Goal: Navigation & Orientation: Find specific page/section

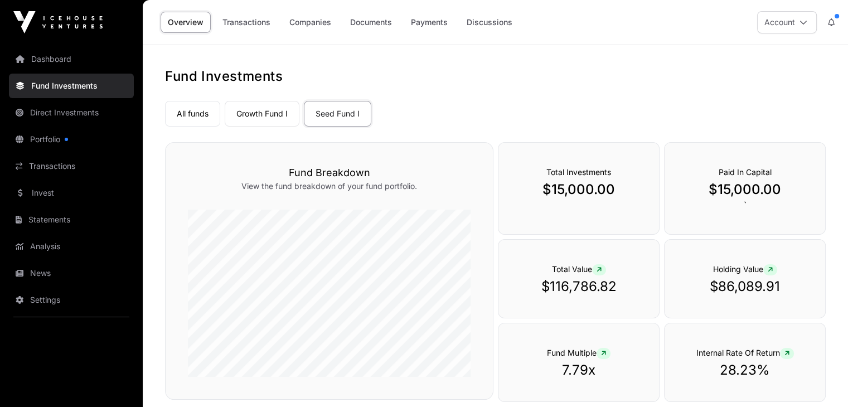
click at [298, 25] on link "Companies" at bounding box center [310, 22] width 56 height 21
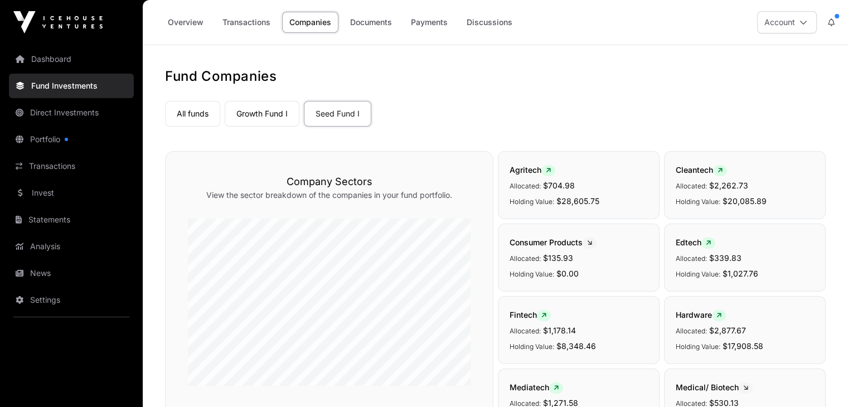
click at [248, 106] on link "Growth Fund I" at bounding box center [262, 114] width 75 height 26
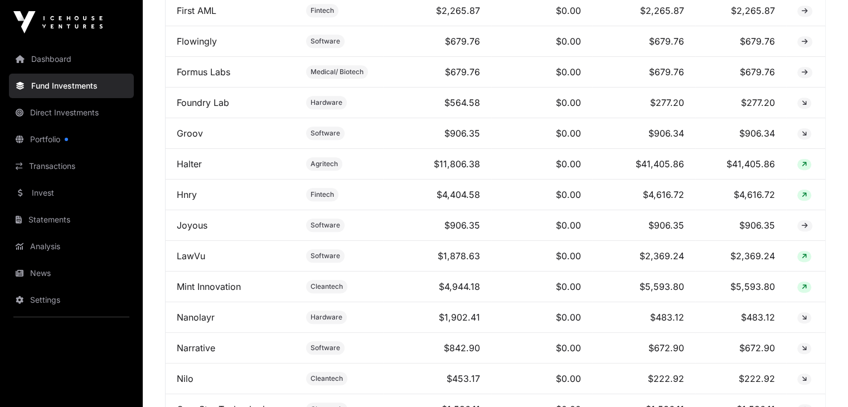
scroll to position [779, 0]
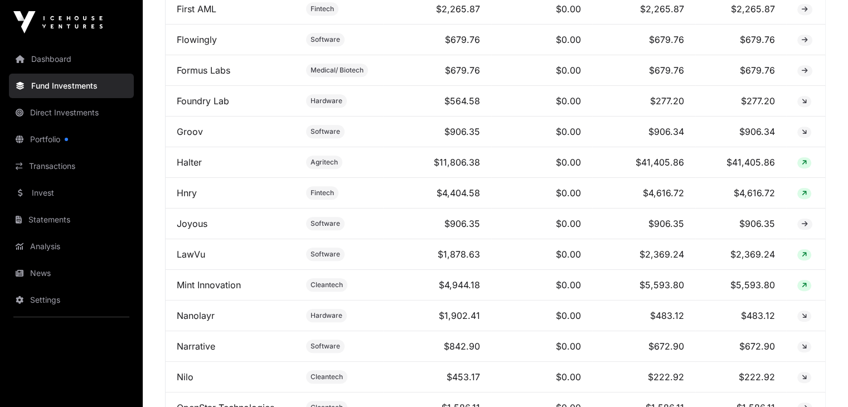
click at [50, 114] on link "Direct Investments" at bounding box center [71, 112] width 125 height 25
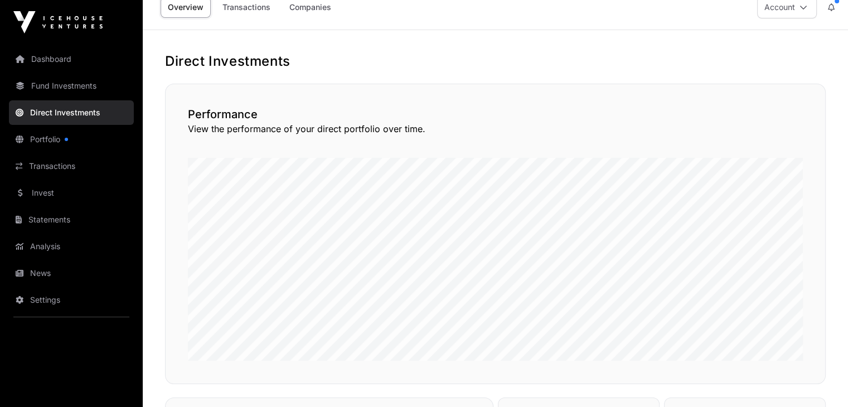
scroll to position [9, 0]
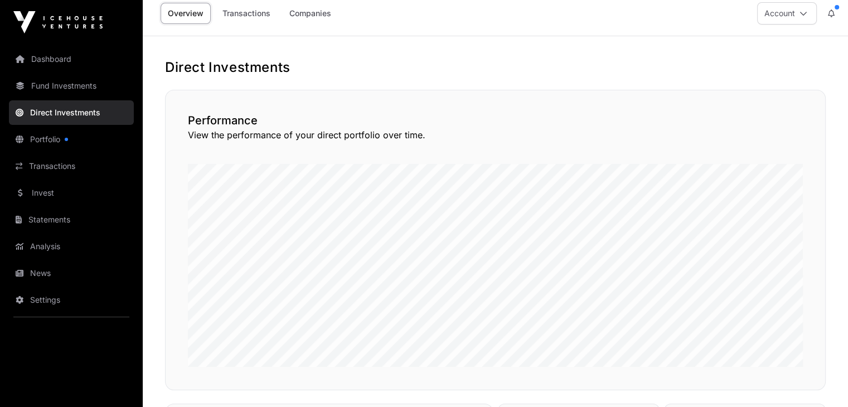
click at [310, 15] on link "Companies" at bounding box center [310, 13] width 56 height 21
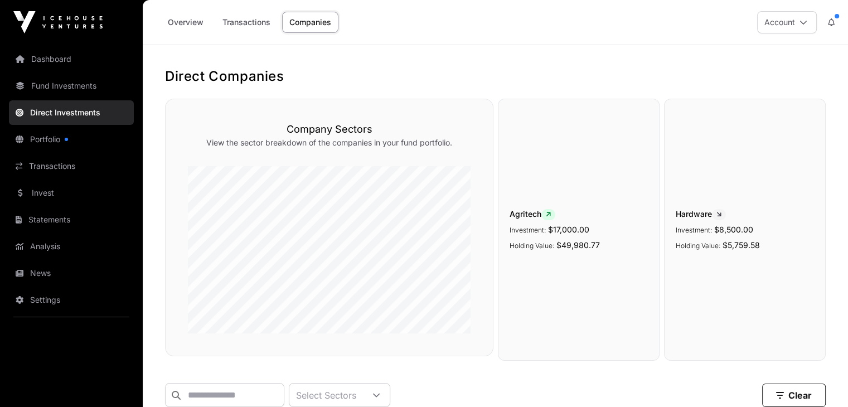
click at [51, 89] on link "Fund Investments" at bounding box center [71, 86] width 125 height 25
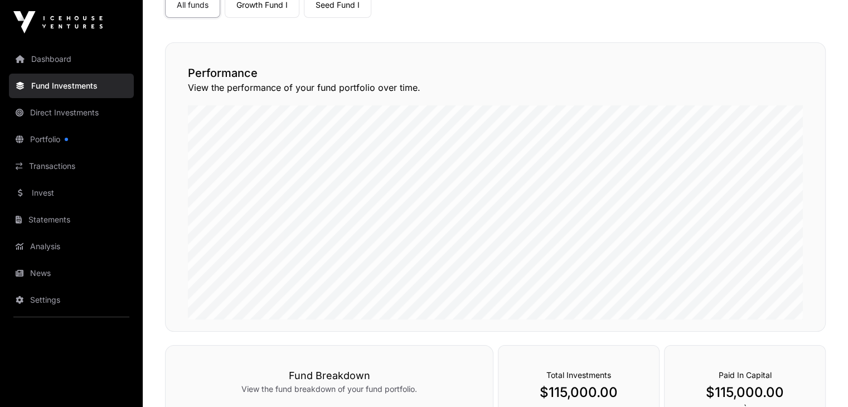
scroll to position [36, 0]
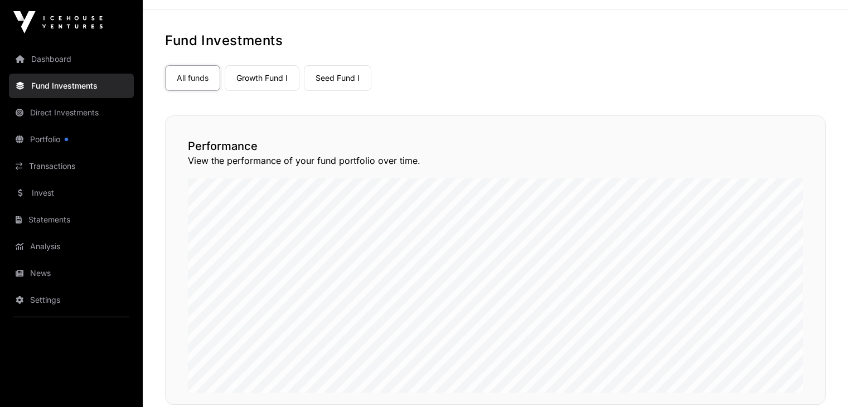
click at [259, 84] on link "Growth Fund I" at bounding box center [262, 78] width 75 height 26
